Goal: Information Seeking & Learning: Learn about a topic

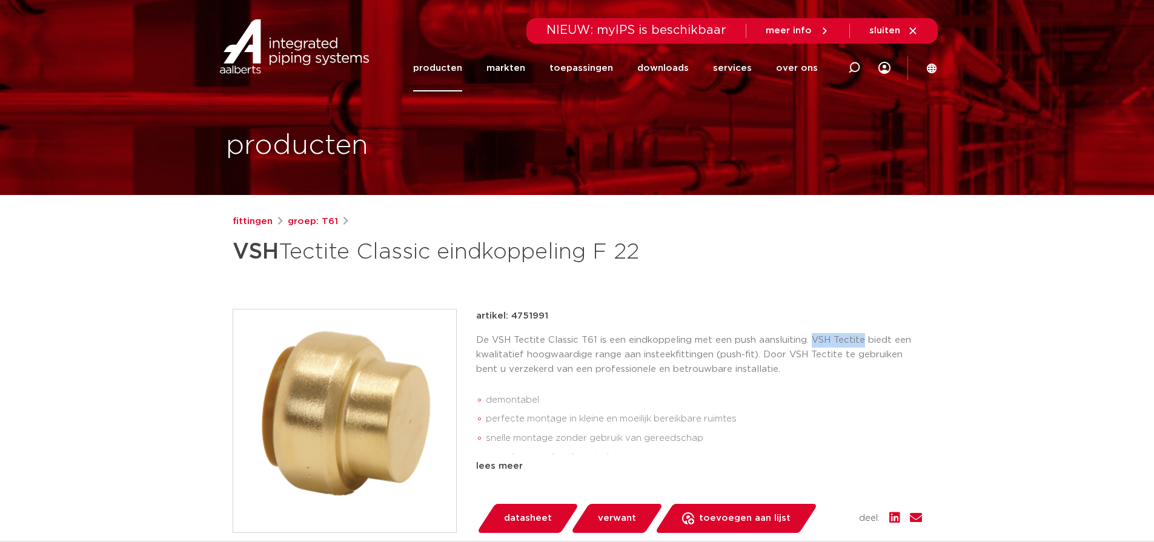
drag, startPoint x: 813, startPoint y: 339, endPoint x: 862, endPoint y: 340, distance: 48.5
click at [862, 340] on p "De VSH Tectite Classic T61 is een eindkoppeling met een push aansluiting. VSH T…" at bounding box center [699, 355] width 446 height 44
copy p "VSH Tectite"
click at [246, 224] on link "fittingen" at bounding box center [253, 222] width 40 height 15
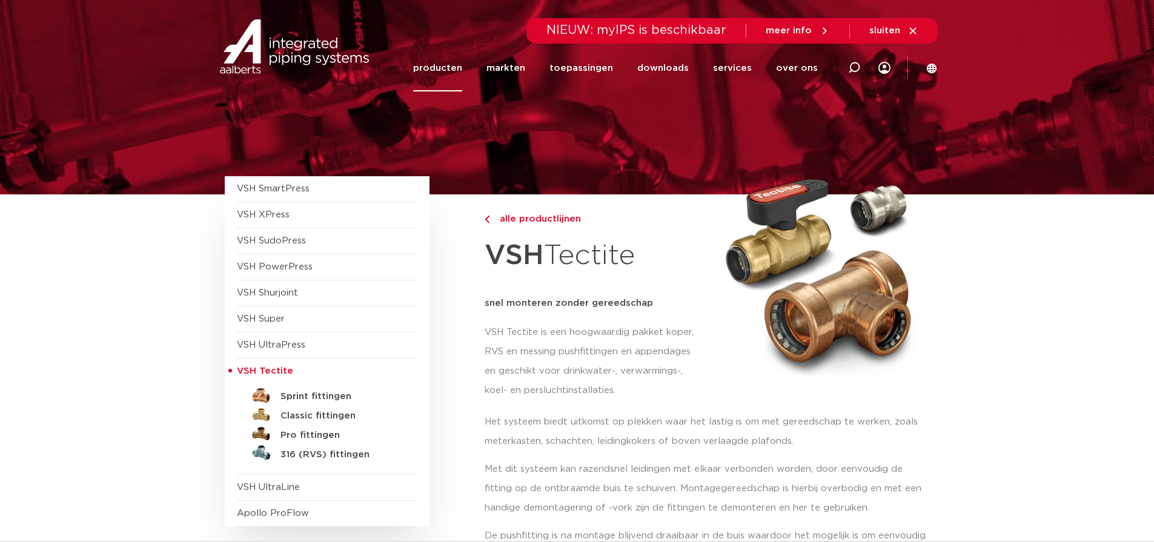
scroll to position [58, 0]
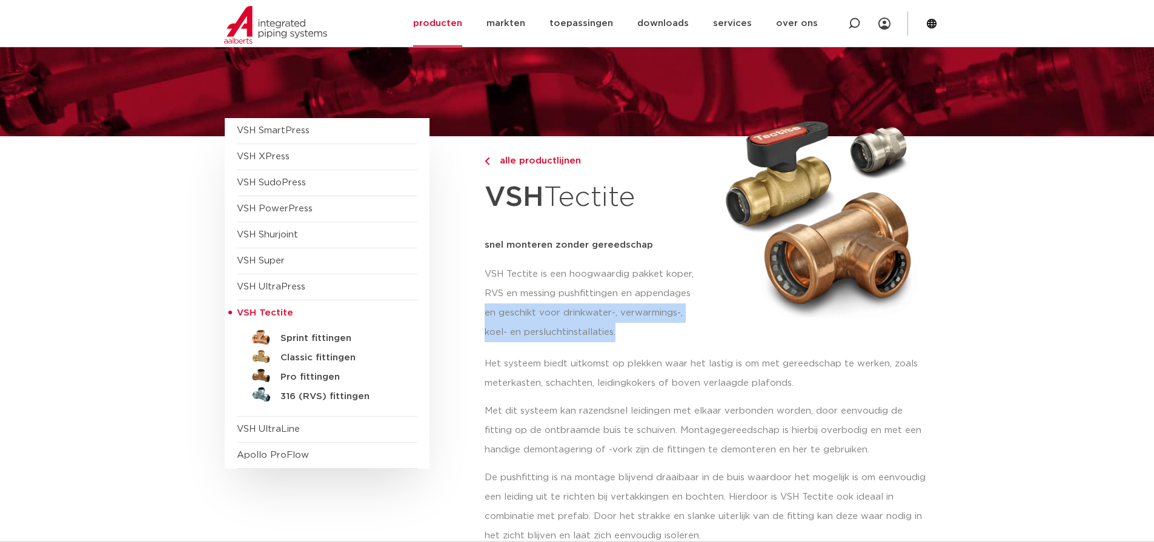
drag, startPoint x: 486, startPoint y: 311, endPoint x: 620, endPoint y: 333, distance: 135.6
click at [620, 333] on p "VSH Tectite is een hoogwaardig pakket koper, RVS en messing pushfittingen en ap…" at bounding box center [594, 304] width 219 height 78
click at [621, 333] on p "VSH Tectite is een hoogwaardig pakket koper, RVS en messing pushfittingen en ap…" at bounding box center [594, 304] width 219 height 78
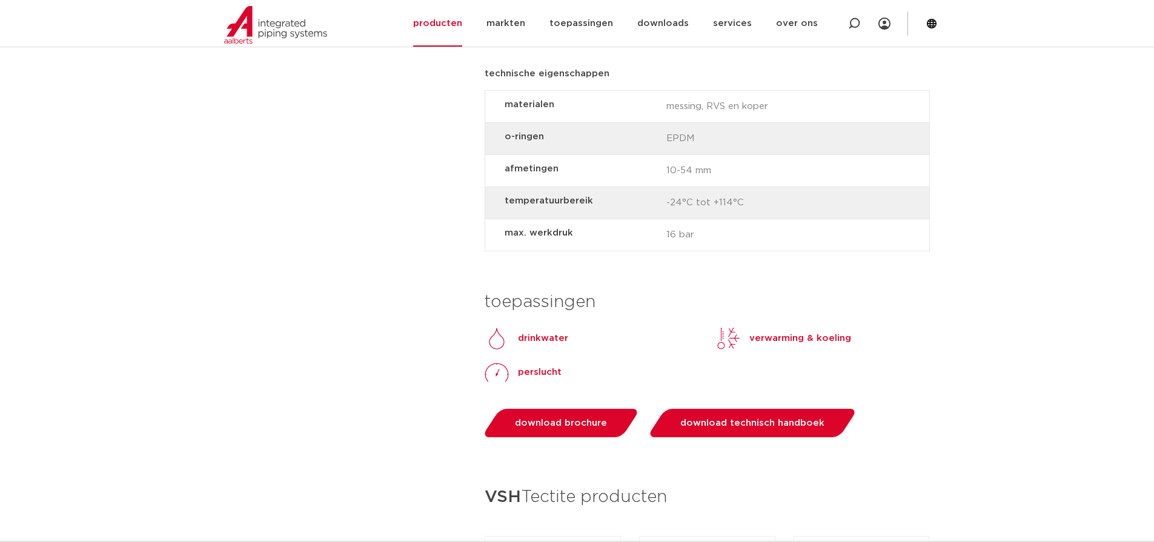
scroll to position [1241, 0]
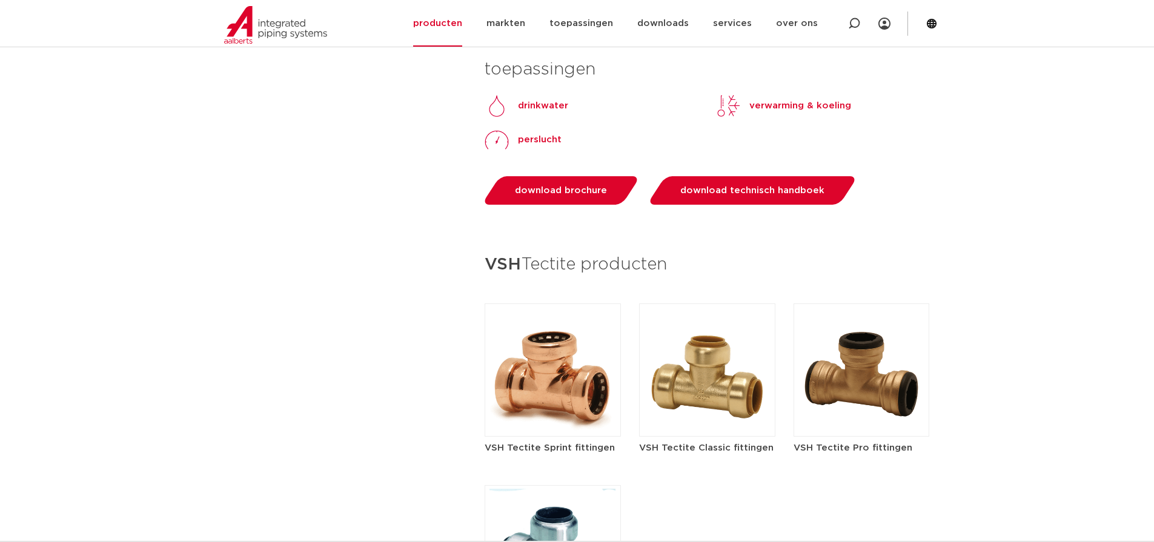
click at [719, 449] on h5 "VSH Tectite Classic fittingen" at bounding box center [707, 448] width 136 height 13
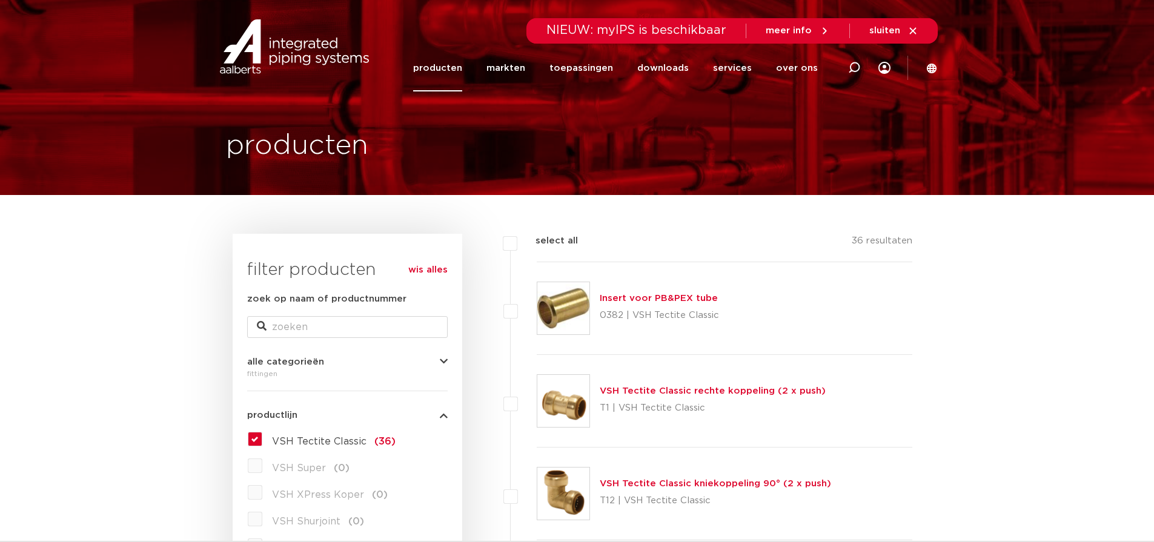
click at [808, 356] on div "VSH Tectite Classic rechte koppeling (2 x push) T1 | VSH Tectite Classic" at bounding box center [725, 401] width 376 height 93
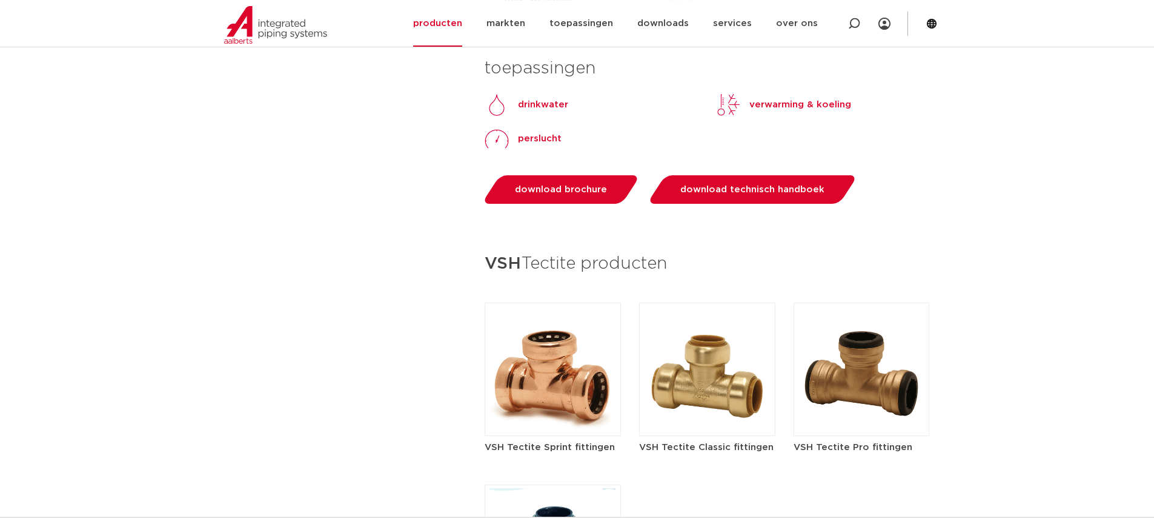
scroll to position [1465, 0]
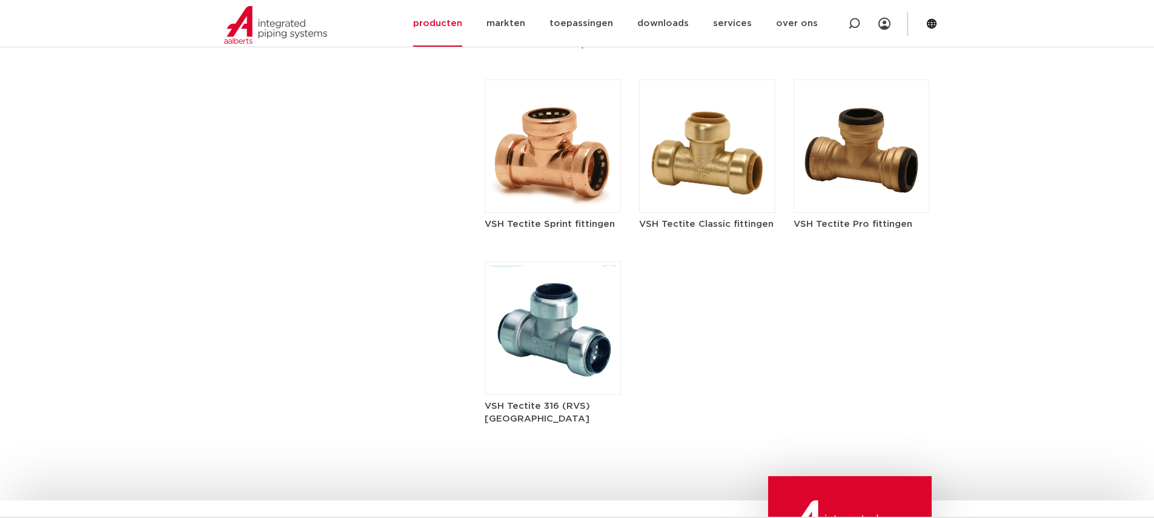
click at [716, 144] on img at bounding box center [707, 145] width 136 height 133
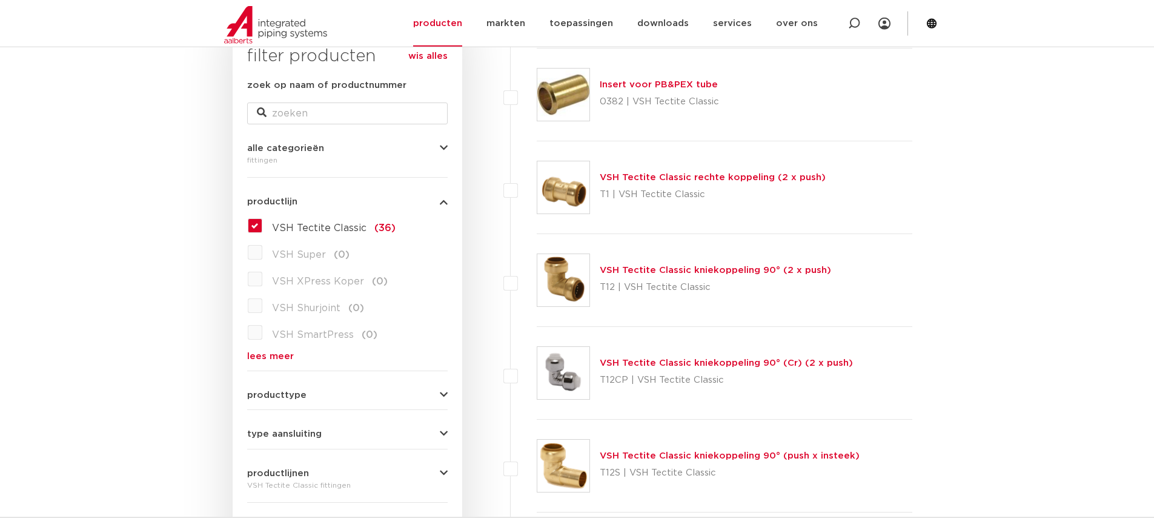
scroll to position [252, 0]
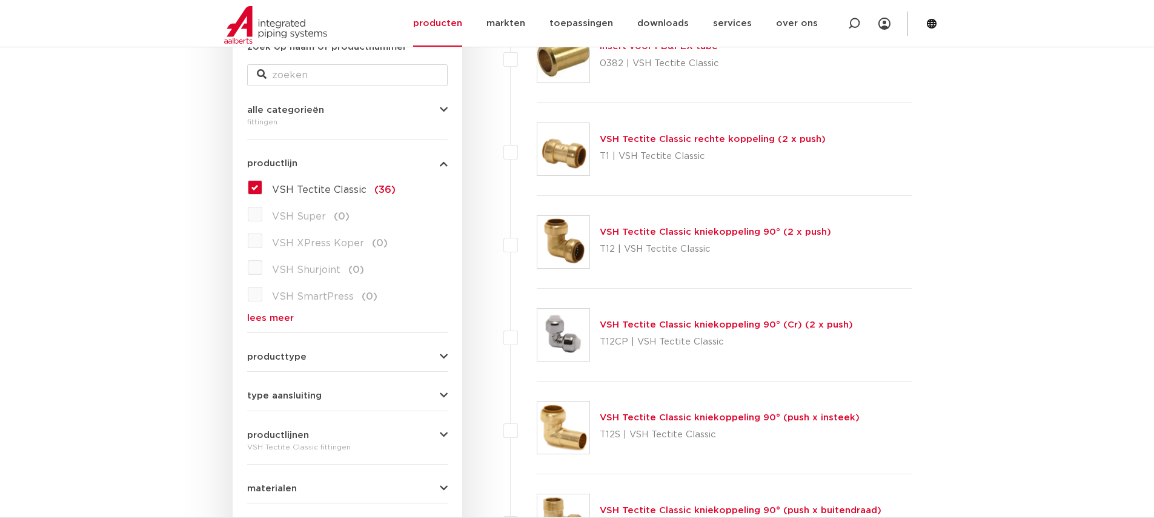
click at [667, 233] on link "VSH Tectite Classic kniekoppeling 90° (2 x push)" at bounding box center [715, 231] width 231 height 9
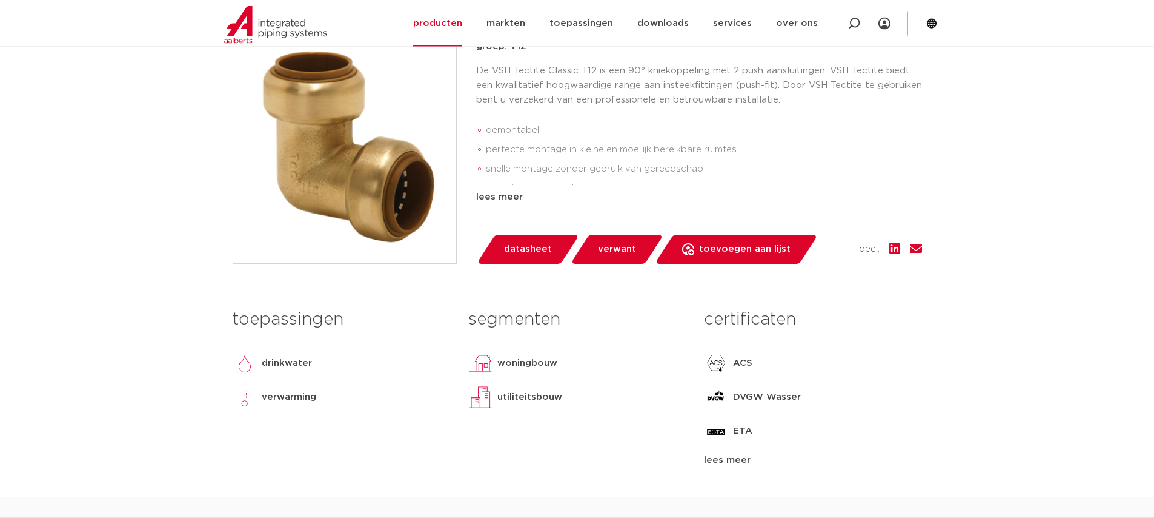
scroll to position [301, 0]
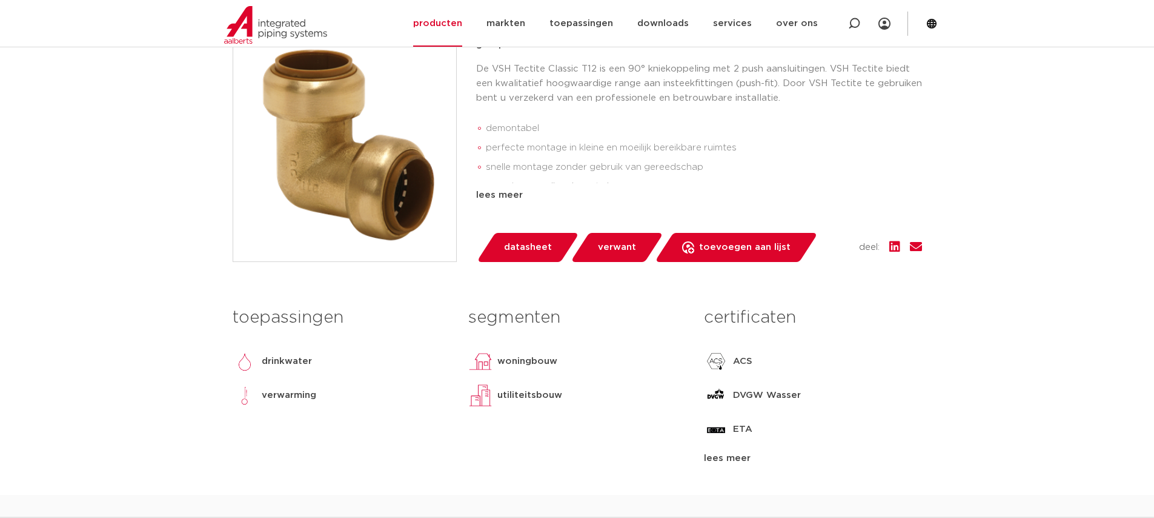
click at [271, 356] on p "drinkwater" at bounding box center [287, 361] width 50 height 15
click at [526, 248] on span "datasheet" at bounding box center [528, 247] width 48 height 19
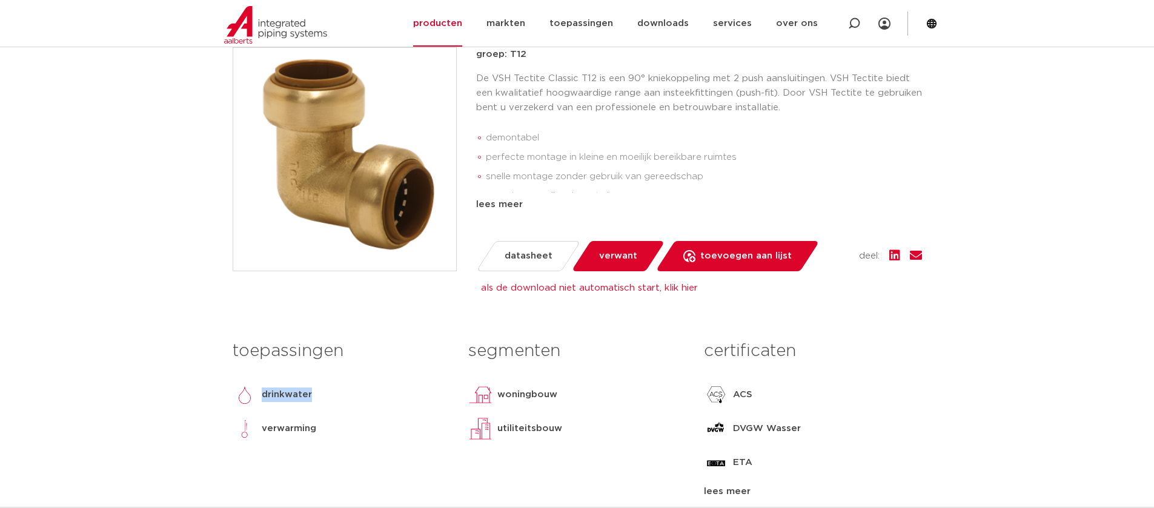
scroll to position [446, 0]
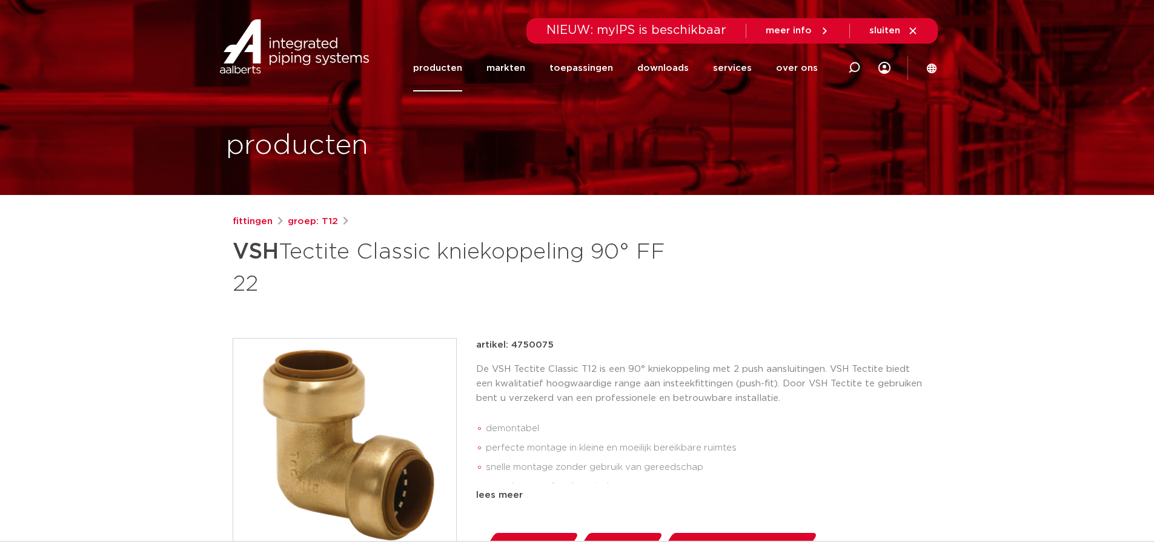
click at [529, 341] on p "artikel: 4750075" at bounding box center [515, 345] width 78 height 15
copy p "4750075"
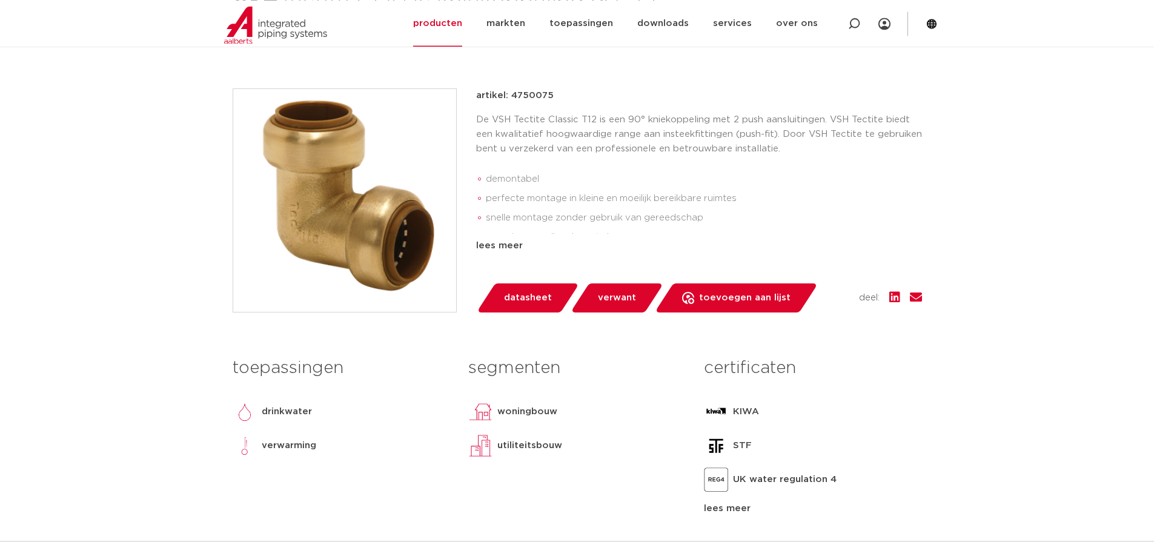
scroll to position [29, 0]
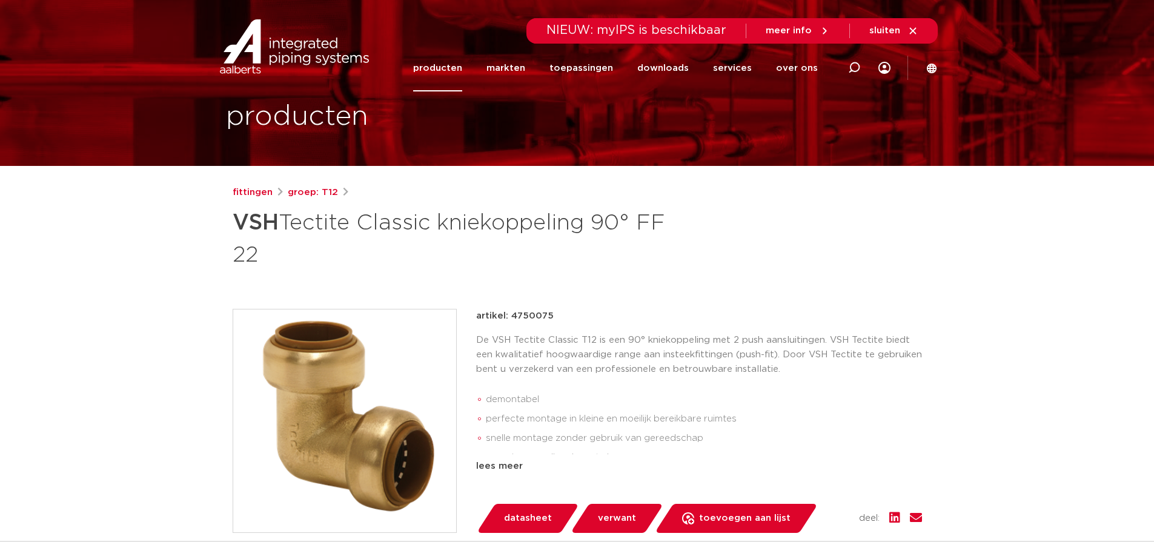
drag, startPoint x: 619, startPoint y: 313, endPoint x: 768, endPoint y: 413, distance: 179.0
click at [755, 431] on div "artikel: 4750075 De VSH Tectite Classic T12 is een 90° kniekoppeling met 2 push…" at bounding box center [699, 391] width 446 height 165
click at [771, 402] on li "demontabel" at bounding box center [704, 399] width 436 height 19
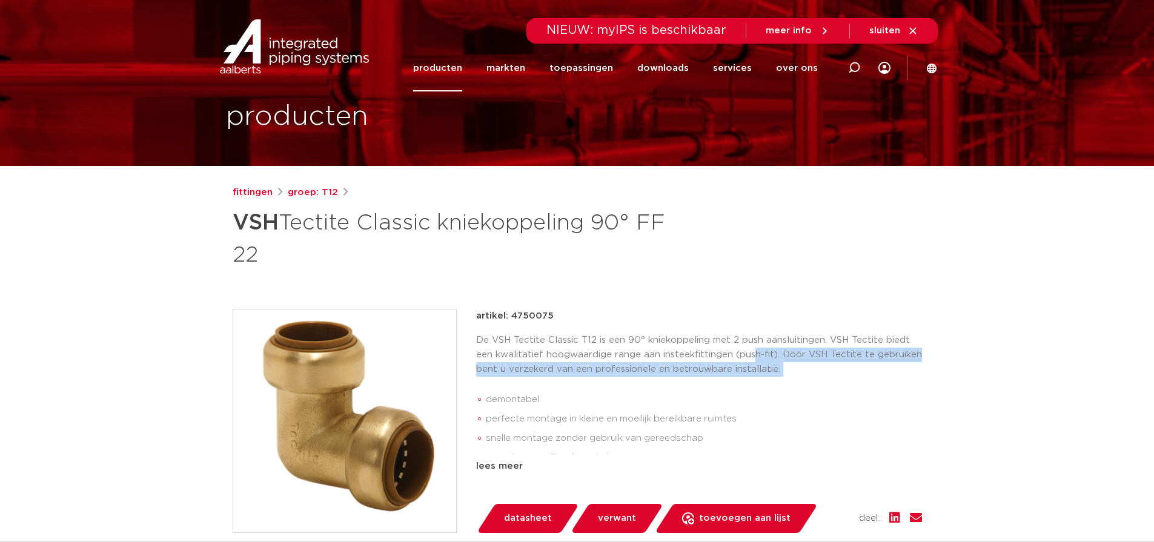
drag, startPoint x: 753, startPoint y: 350, endPoint x: 791, endPoint y: 347, distance: 37.7
click at [758, 383] on div "De VSH Tectite Classic T12 is een 90° kniekoppeling met 2 push aansluitingen. V…" at bounding box center [699, 393] width 446 height 121
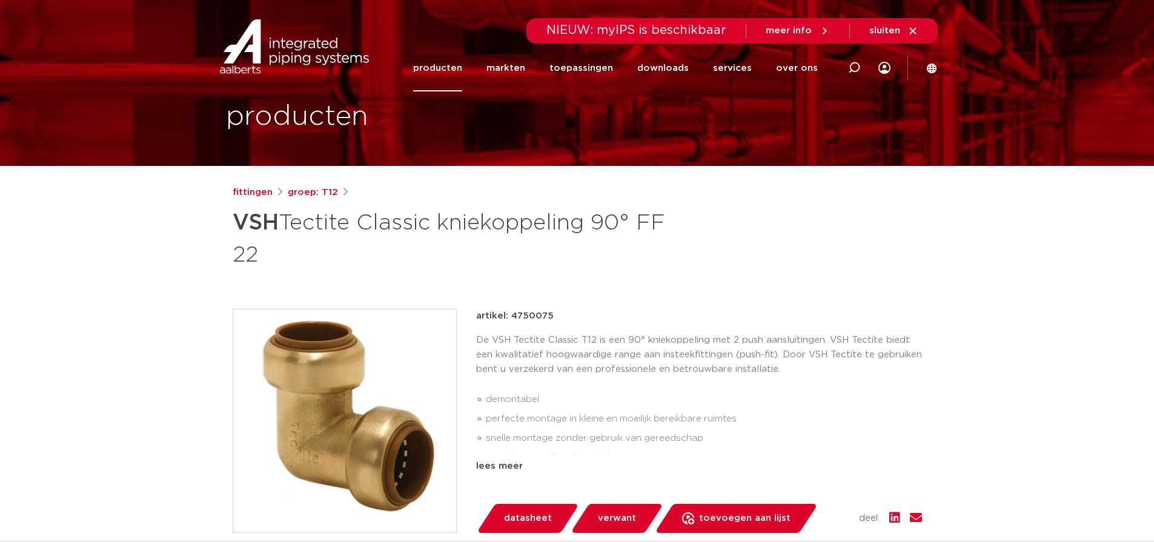
click at [791, 347] on p "De VSH Tectite Classic T12 is een 90° kniekoppeling met 2 push aansluitingen. V…" at bounding box center [699, 355] width 446 height 44
click at [610, 393] on li "demontabel" at bounding box center [704, 399] width 436 height 19
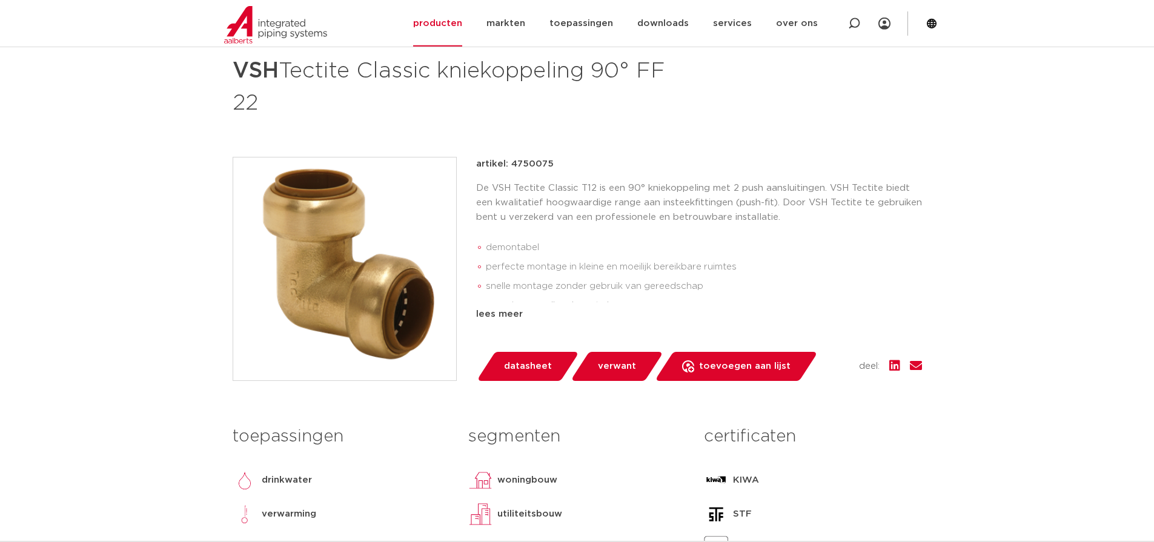
scroll to position [0, 0]
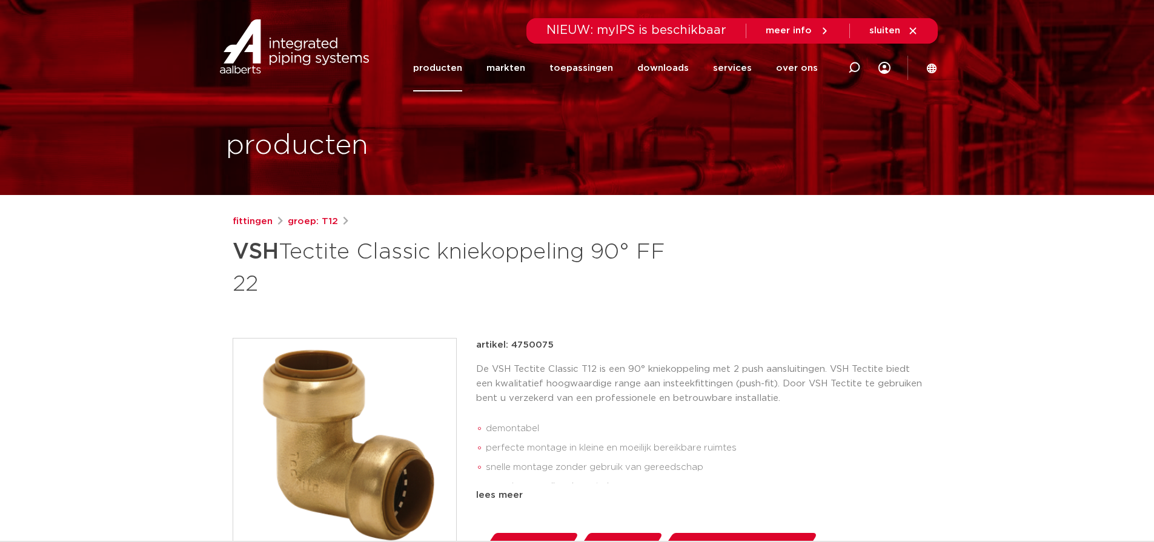
drag, startPoint x: 225, startPoint y: 253, endPoint x: 367, endPoint y: 310, distance: 152.8
click at [367, 310] on div "fittingen groep: T12 VSH Tectite Classic kniekoppeling 90° FF 22 demontabel" at bounding box center [577, 505] width 709 height 581
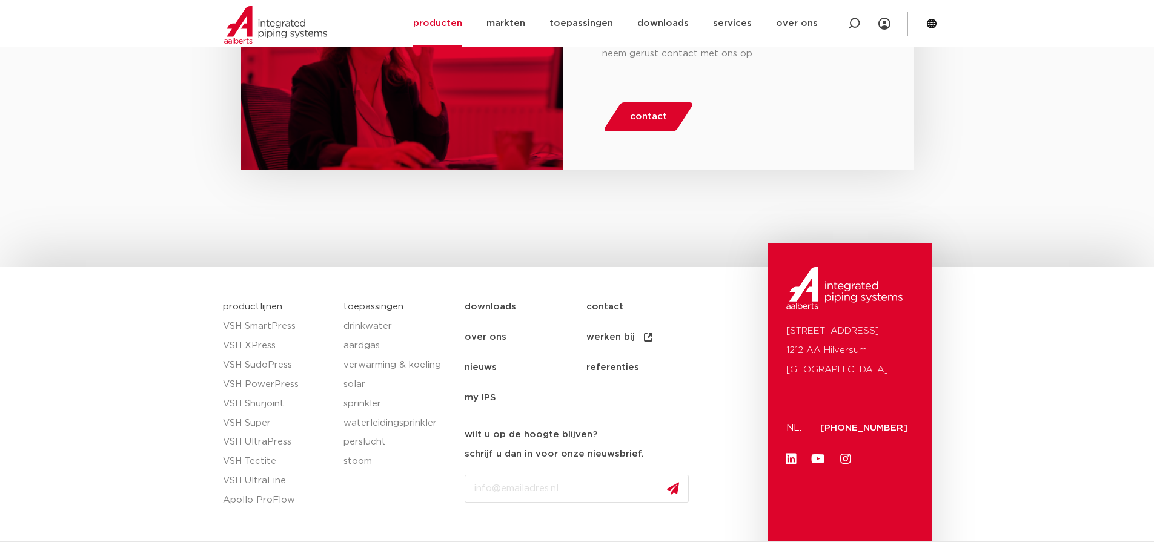
scroll to position [1837, 0]
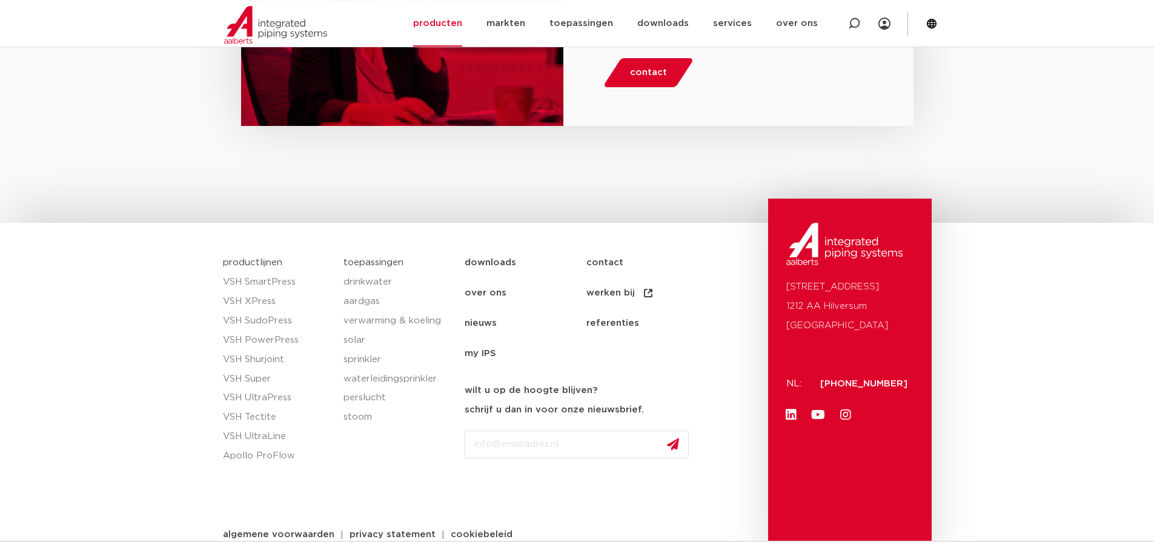
scroll to position [1837, 0]
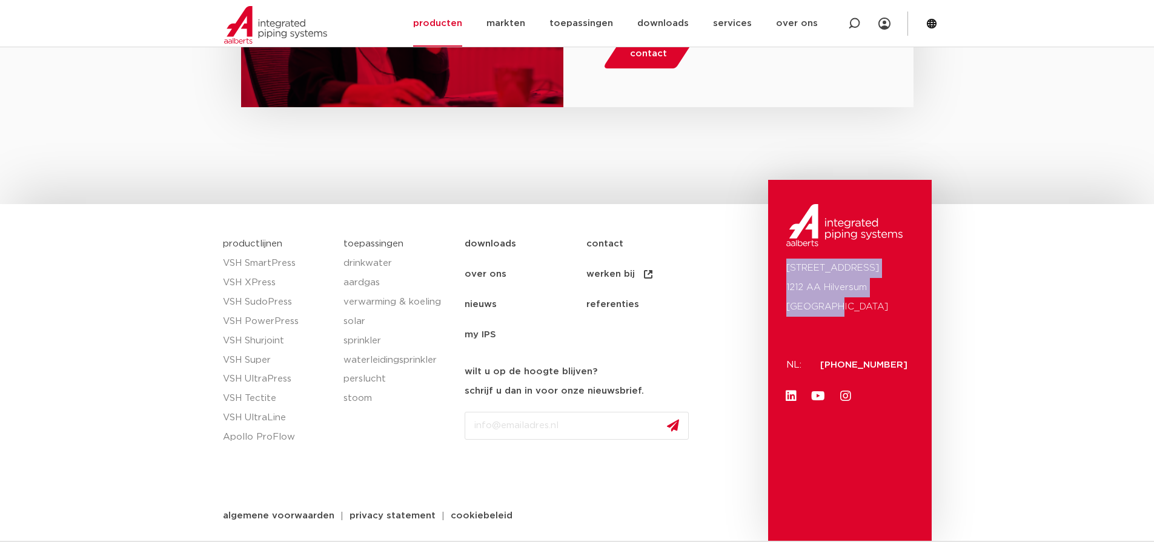
drag, startPoint x: 786, startPoint y: 276, endPoint x: 856, endPoint y: 313, distance: 79.4
click at [856, 313] on div "[STREET_ADDRESS] NL: [PHONE_NUMBER] Linkedin Youtube Instagram" at bounding box center [850, 361] width 164 height 362
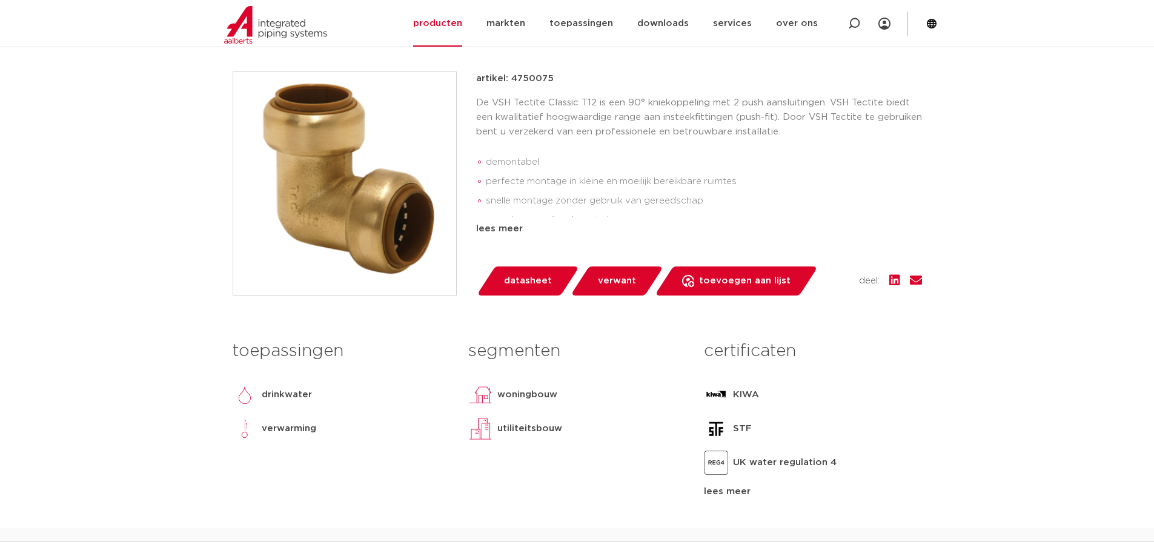
scroll to position [0, 0]
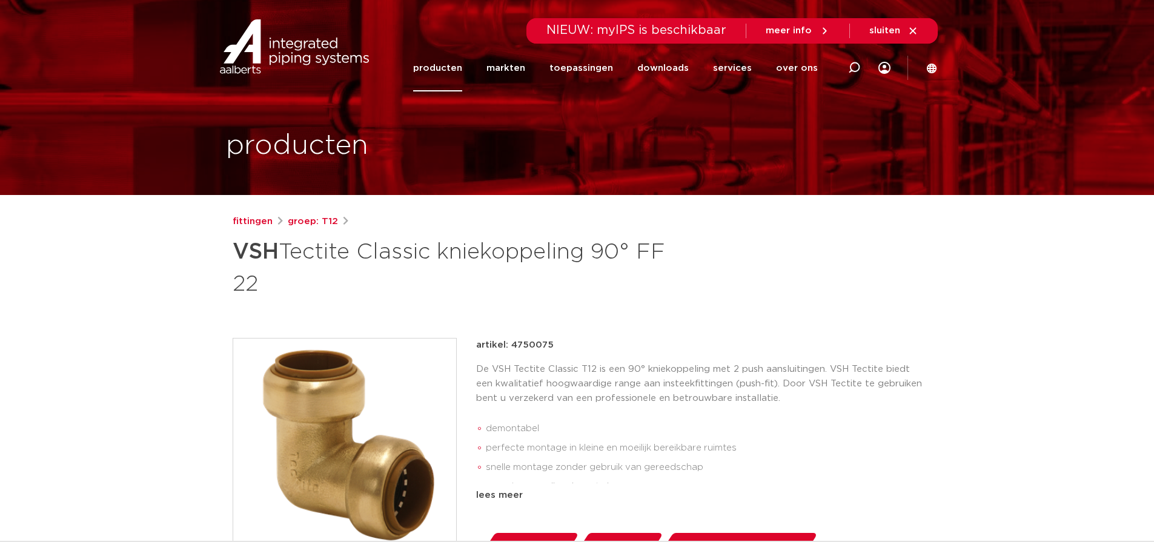
click at [259, 256] on strong "VSH" at bounding box center [256, 252] width 46 height 22
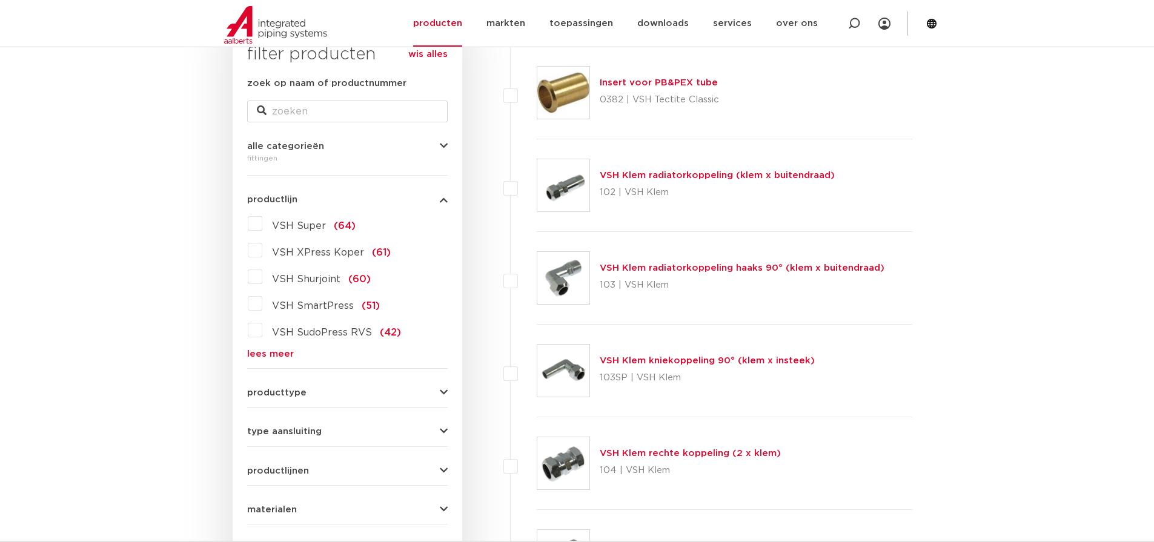
scroll to position [29, 0]
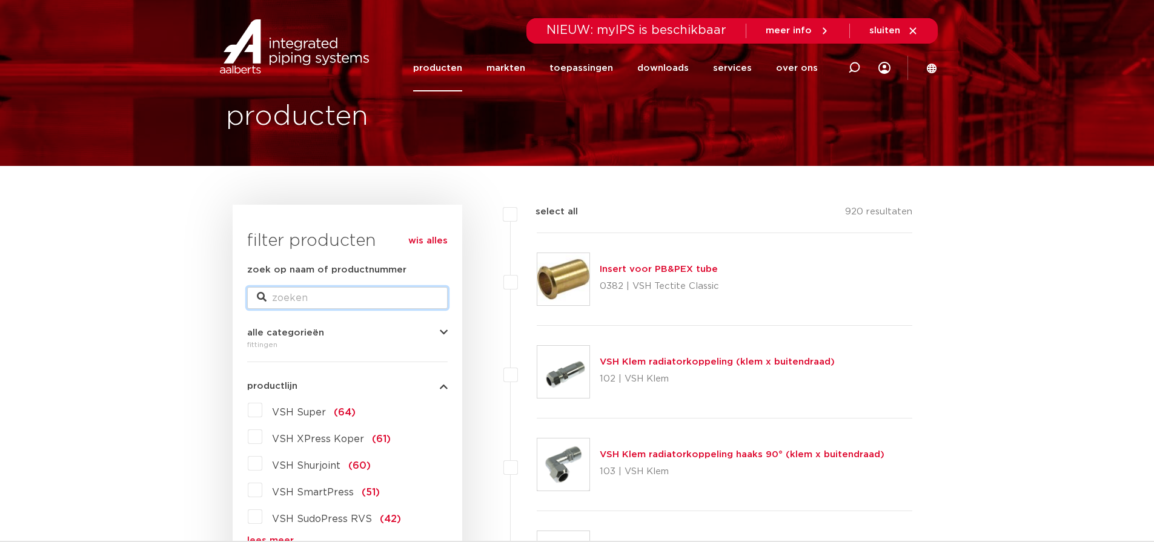
click at [307, 298] on input "zoek op naam of productnummer" at bounding box center [347, 298] width 201 height 22
type input "tectite classic"
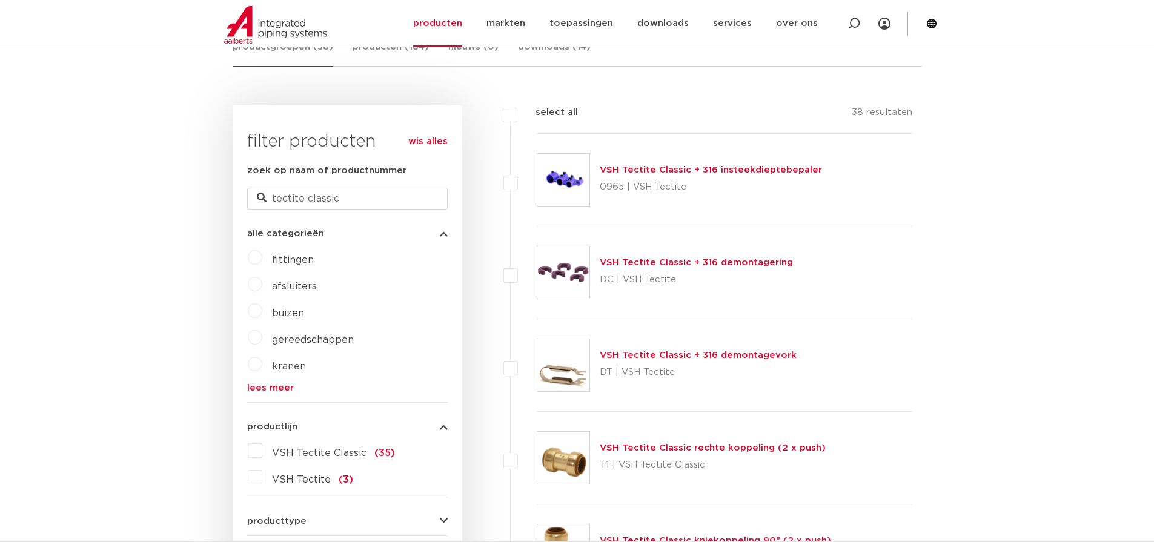
scroll to position [485, 0]
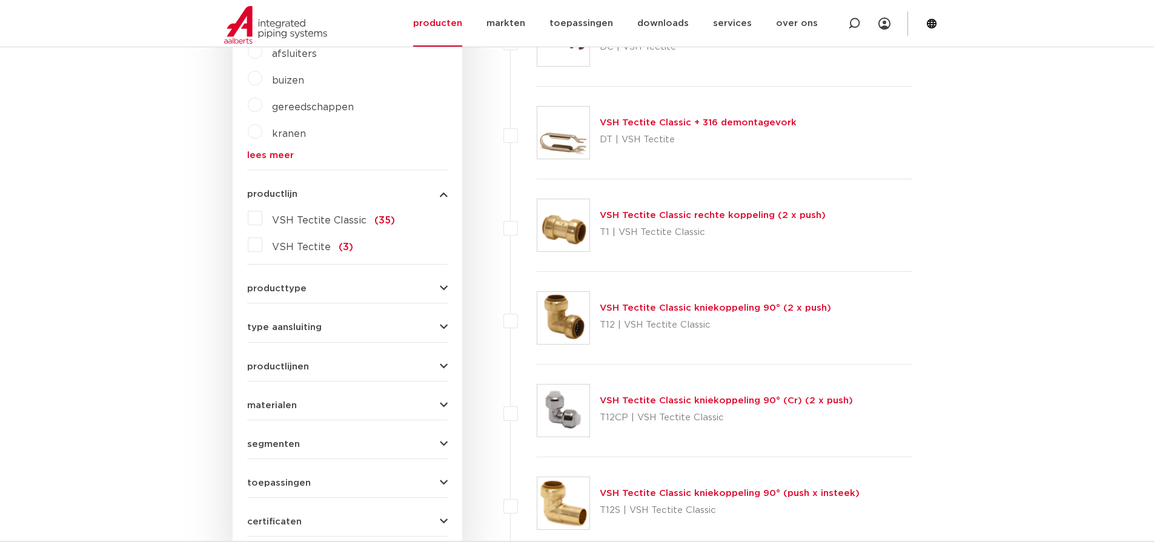
click at [685, 308] on link "VSH Tectite Classic kniekoppeling 90° (2 x push)" at bounding box center [715, 308] width 231 height 9
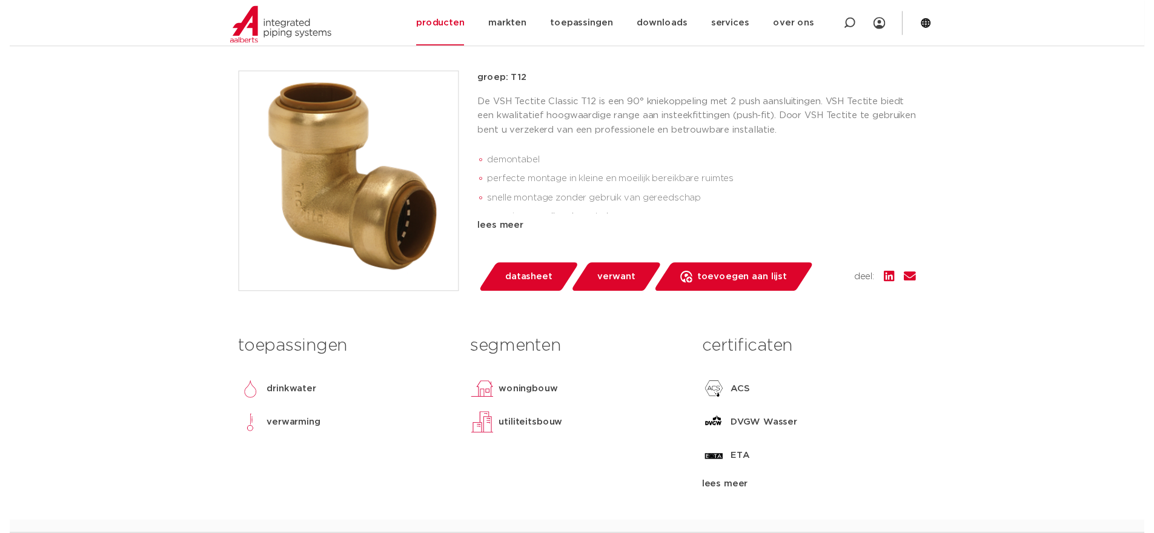
scroll to position [388, 0]
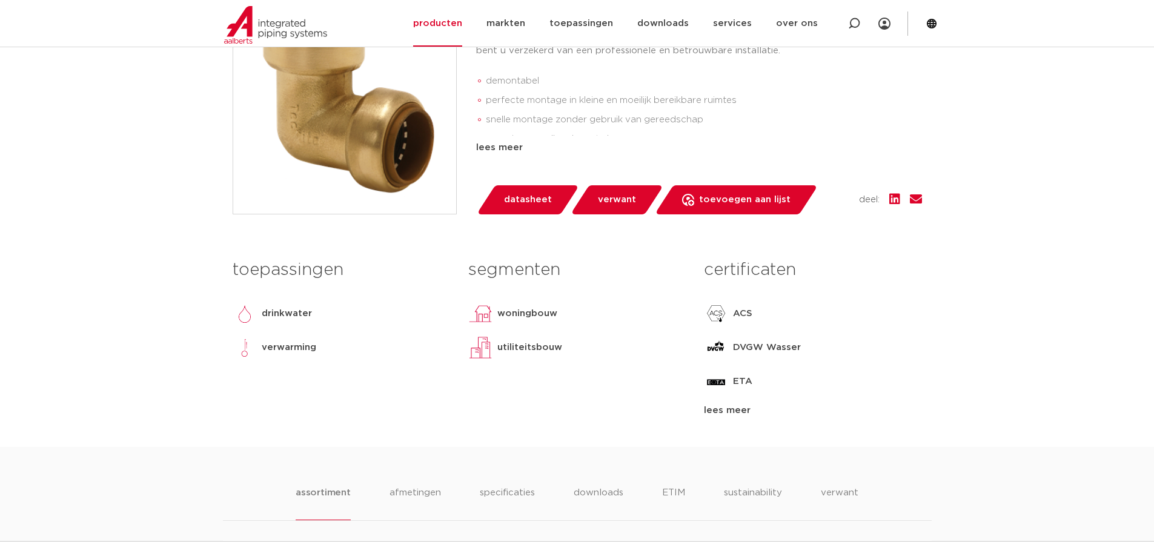
click at [517, 199] on span "datasheet" at bounding box center [528, 199] width 48 height 19
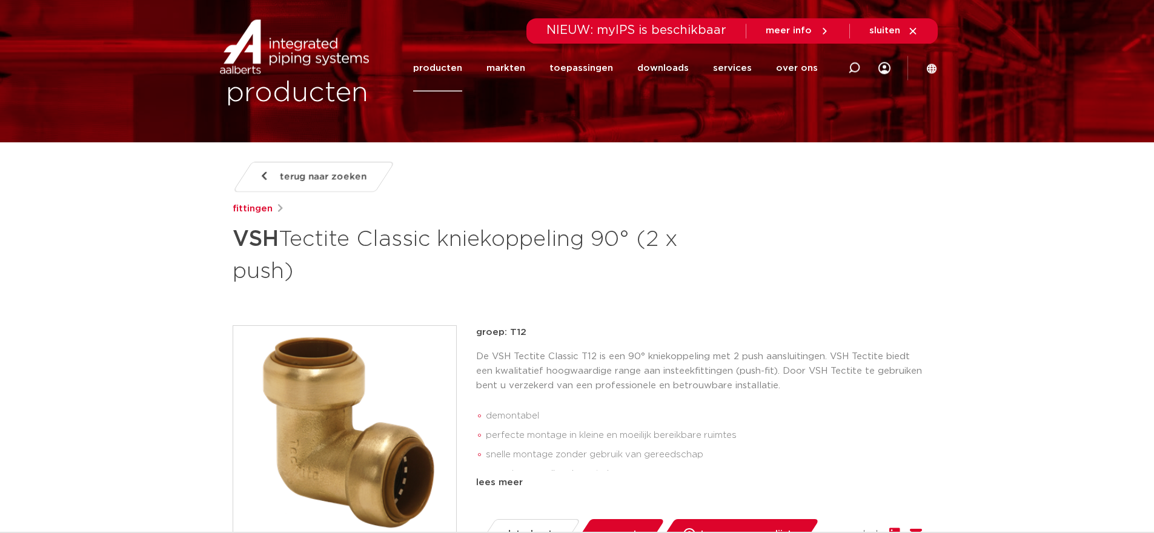
scroll to position [10, 0]
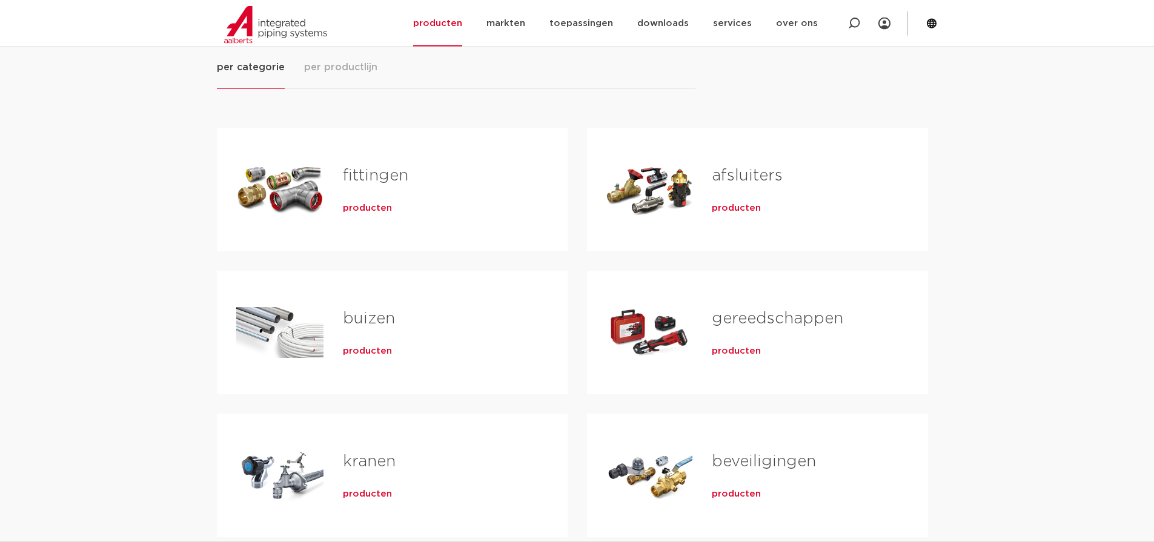
scroll to position [223, 0]
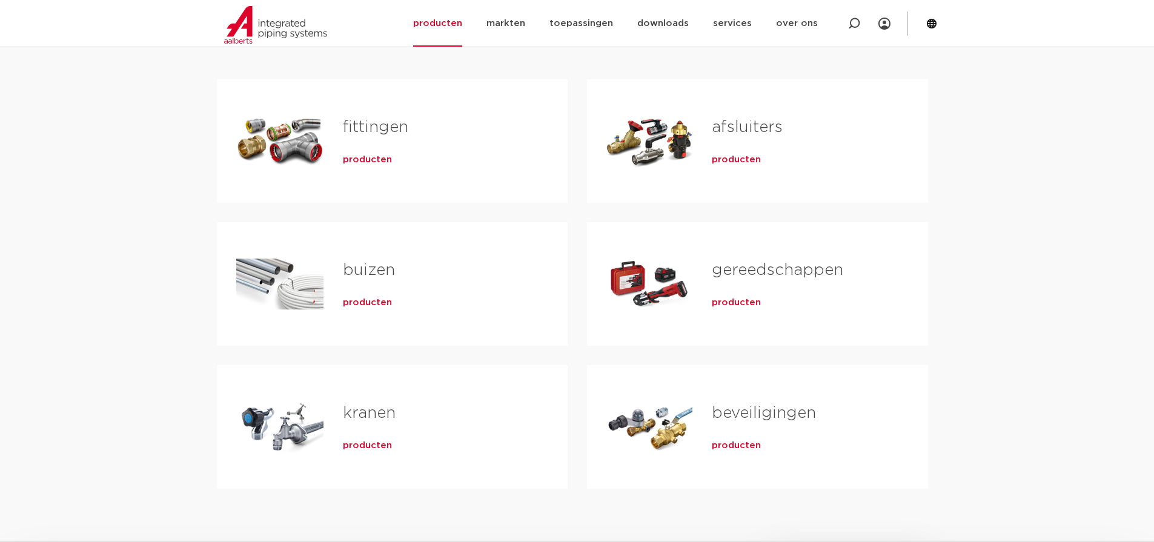
click at [274, 128] on div "Tabs. Open items met enter of spatie, sluit af met escape en navigeer met de pi…" at bounding box center [279, 141] width 87 height 85
click at [358, 164] on span "producten" at bounding box center [367, 160] width 49 height 12
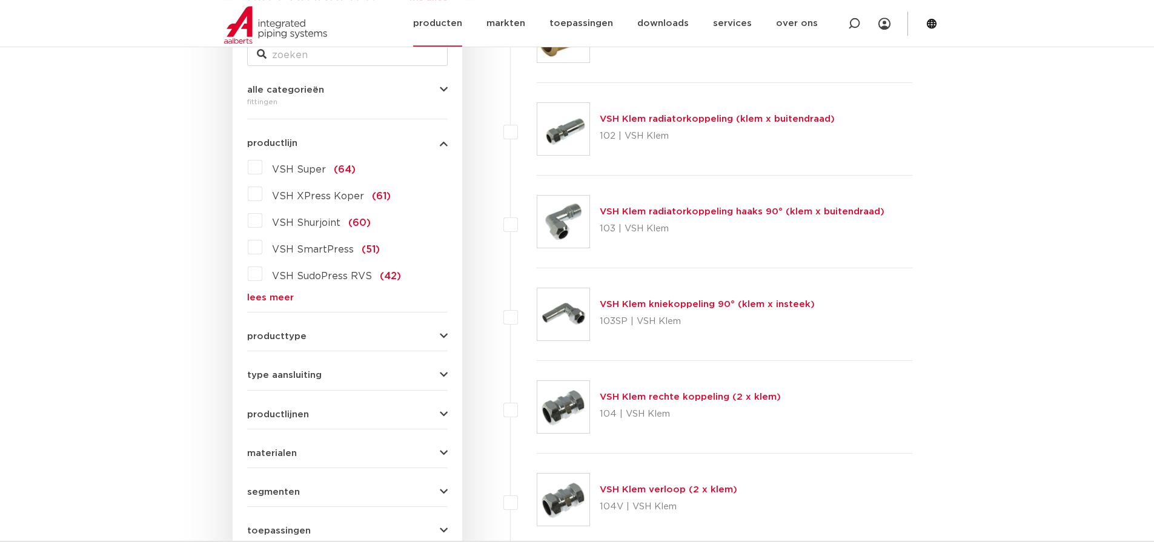
scroll to position [320, 0]
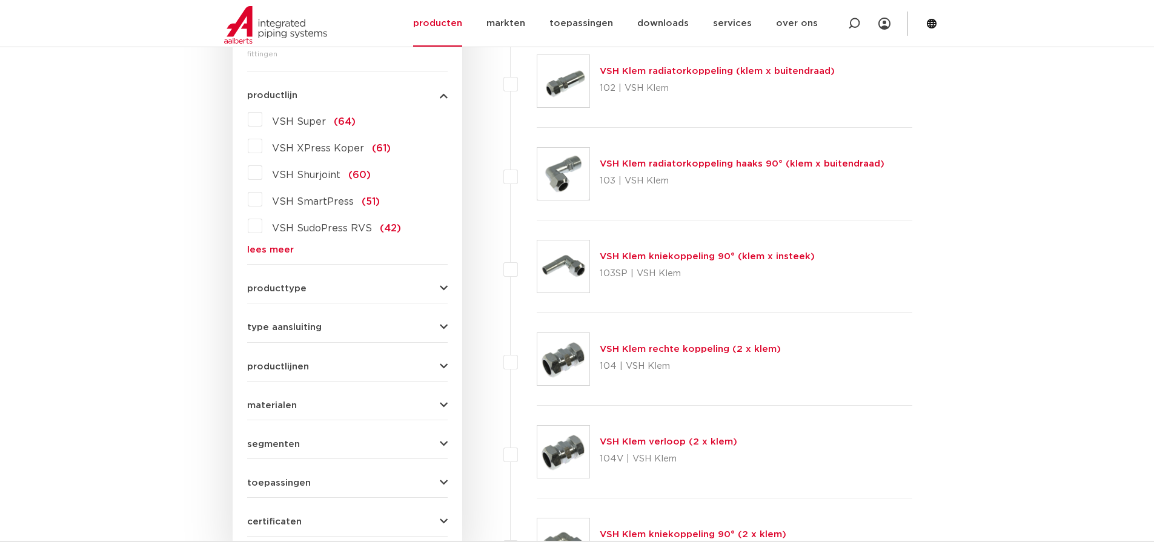
click at [283, 293] on span "producttype" at bounding box center [276, 288] width 59 height 9
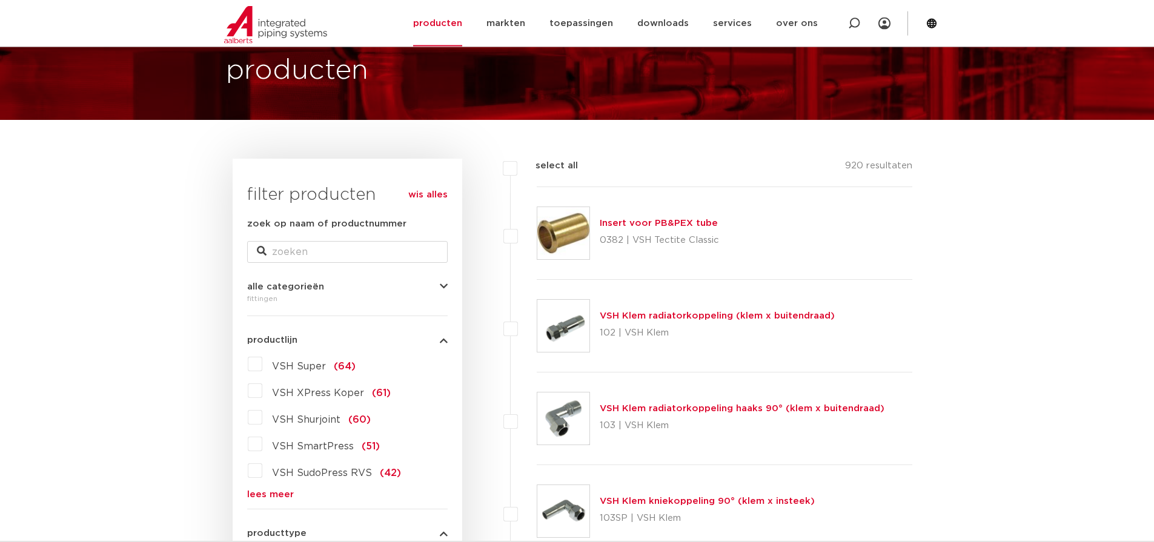
scroll to position [19, 0]
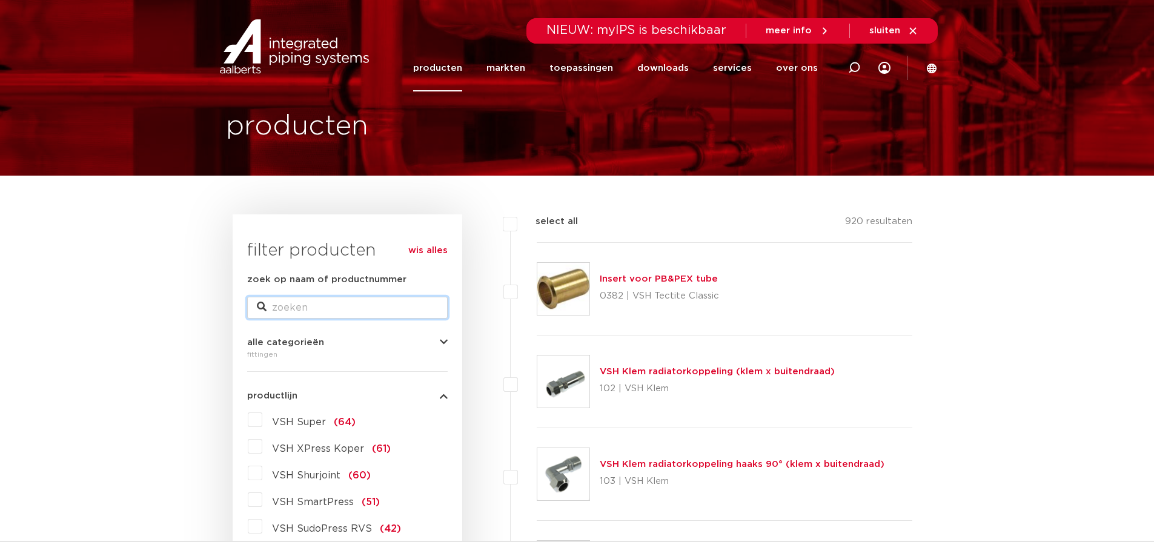
click at [295, 313] on input "zoek op naam of productnummer" at bounding box center [347, 308] width 201 height 22
type input "tectite"
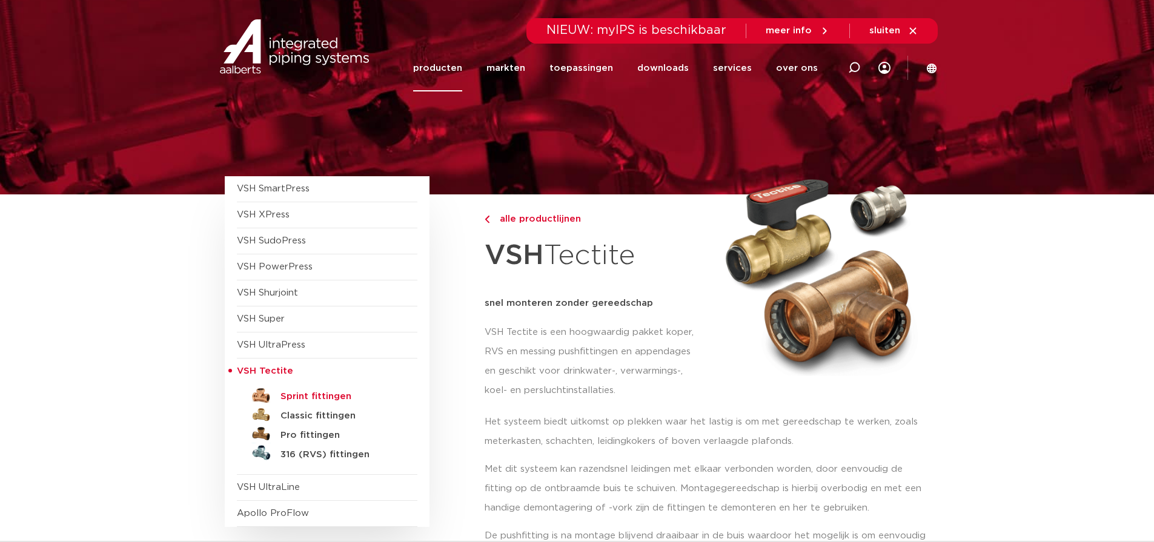
drag, startPoint x: 314, startPoint y: 395, endPoint x: 327, endPoint y: 399, distance: 13.8
click at [314, 396] on h5 "Sprint fittingen" at bounding box center [341, 396] width 120 height 11
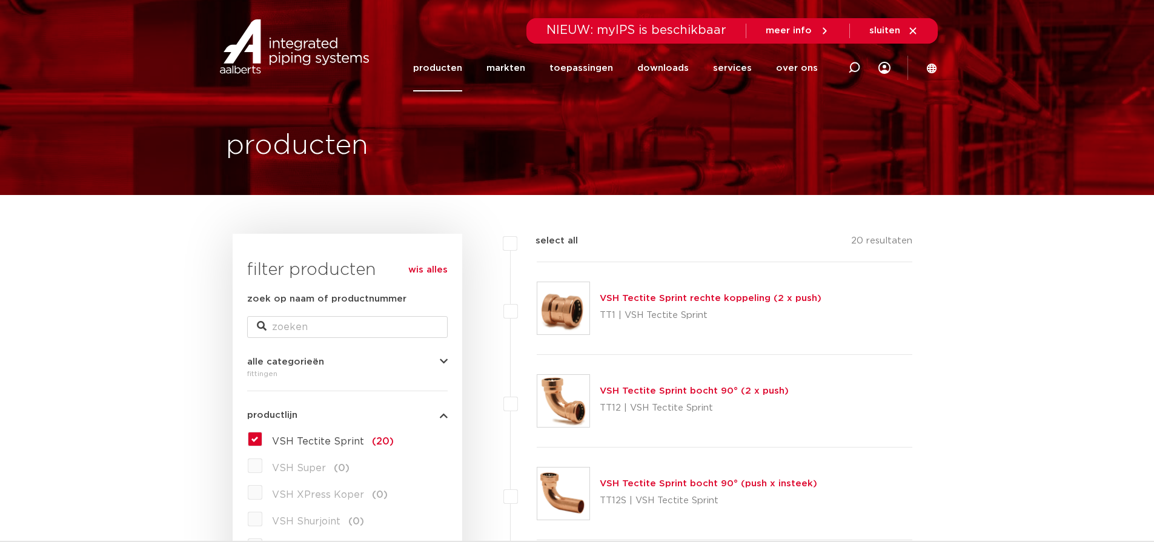
scroll to position [97, 0]
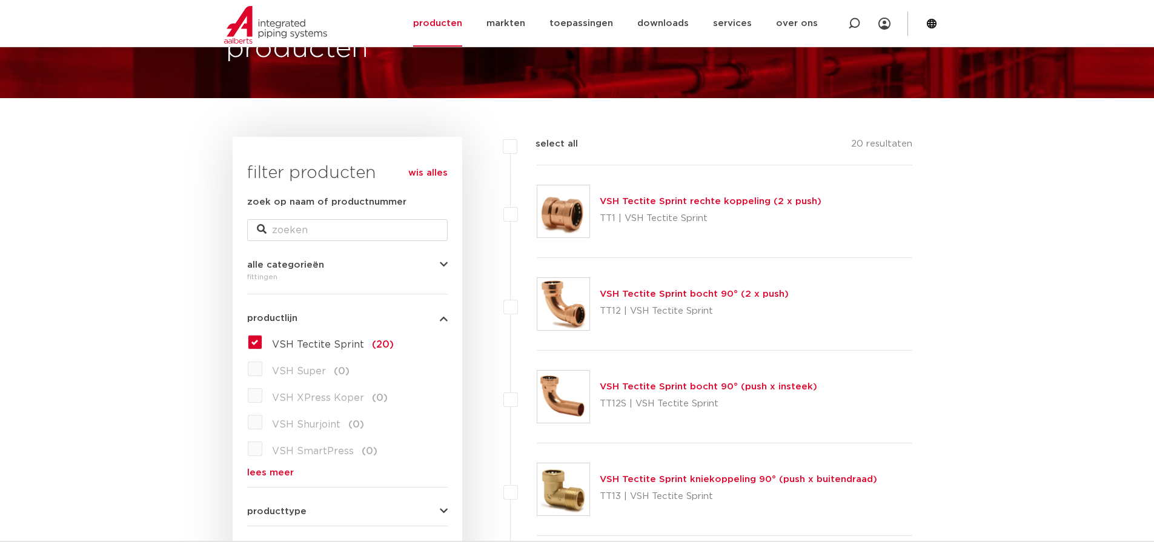
click at [707, 296] on link "VSH Tectite Sprint bocht 90° (2 x push)" at bounding box center [694, 294] width 189 height 9
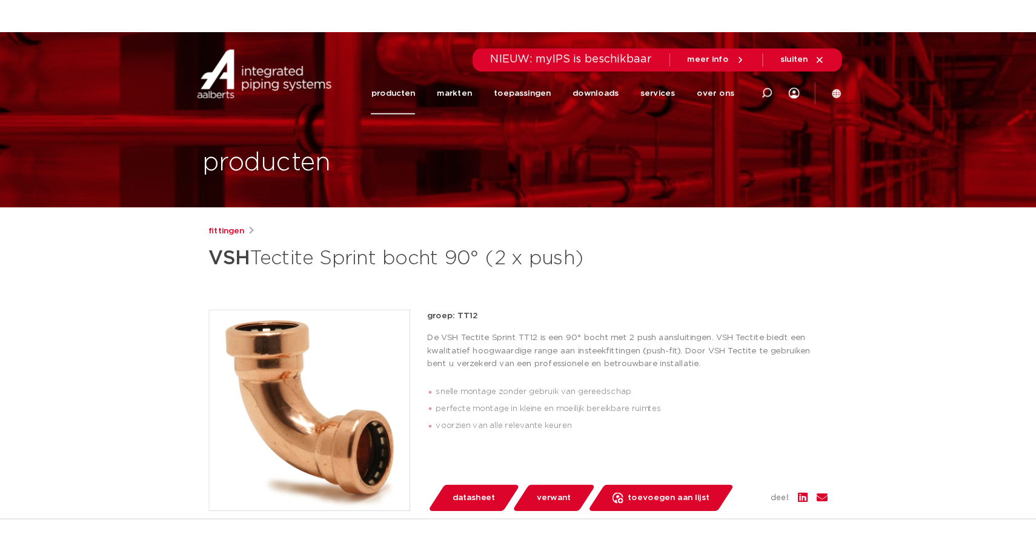
scroll to position [398, 0]
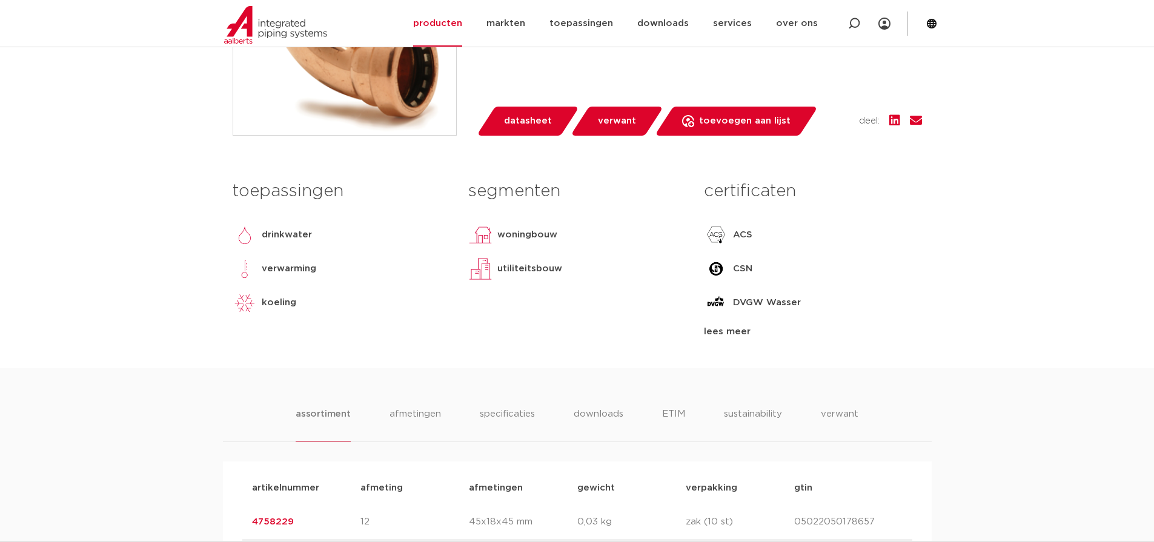
click at [509, 133] on link "datasheet" at bounding box center [527, 121] width 103 height 29
